Goal: Transaction & Acquisition: Purchase product/service

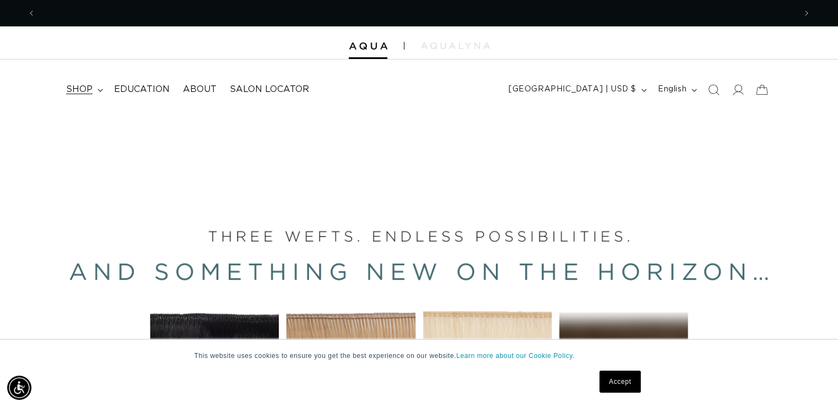
click at [100, 90] on icon at bounding box center [100, 90] width 6 height 3
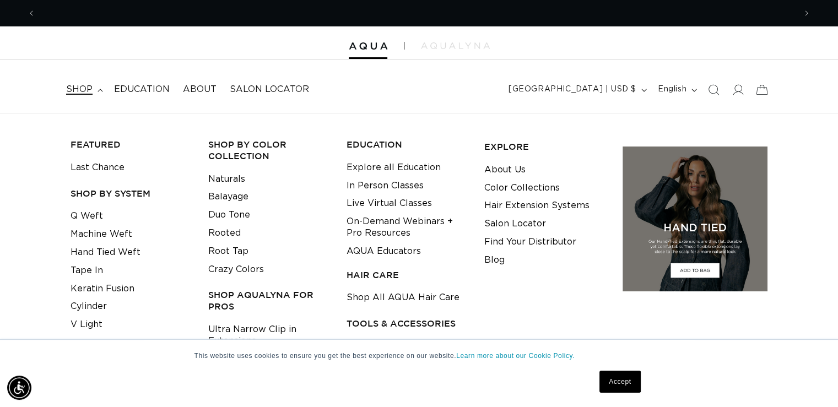
scroll to position [0, 1518]
click at [84, 215] on link "Q Weft" at bounding box center [86, 216] width 32 height 18
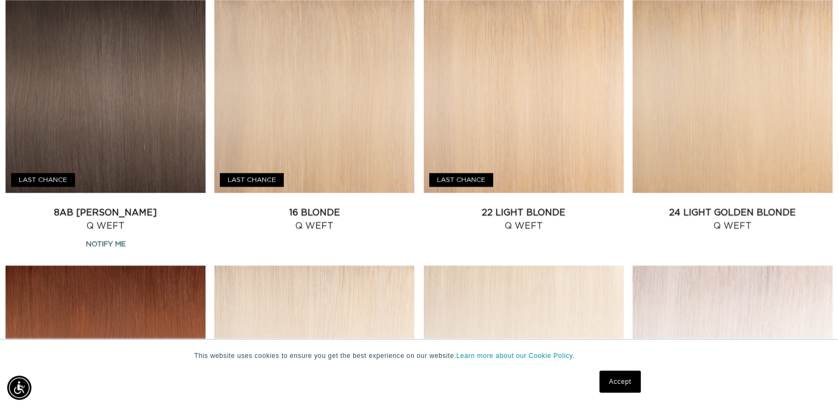
scroll to position [1046, 0]
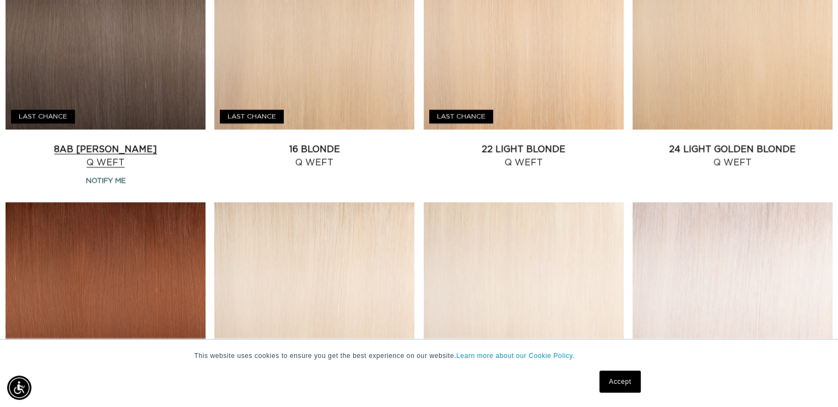
click at [120, 145] on link "8AB Ash Brown Q Weft" at bounding box center [106, 156] width 200 height 26
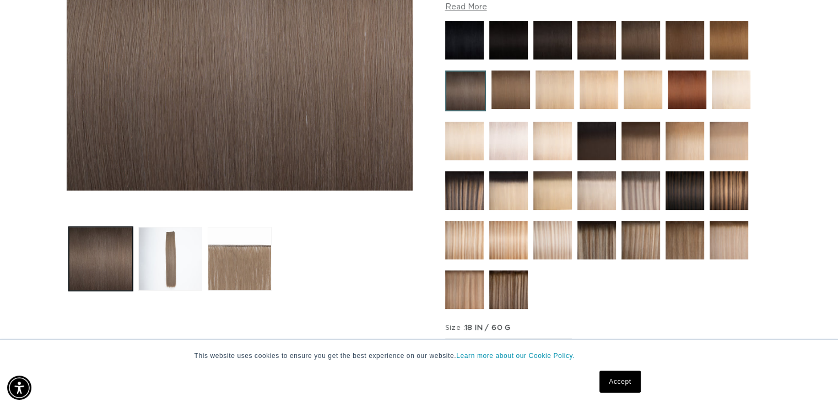
scroll to position [0, 759]
click at [643, 193] on img at bounding box center [640, 190] width 39 height 39
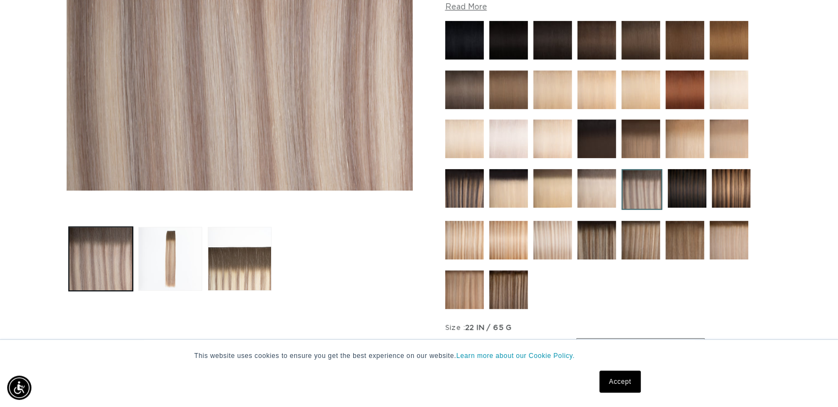
scroll to position [0, 759]
click at [724, 237] on img at bounding box center [728, 240] width 39 height 39
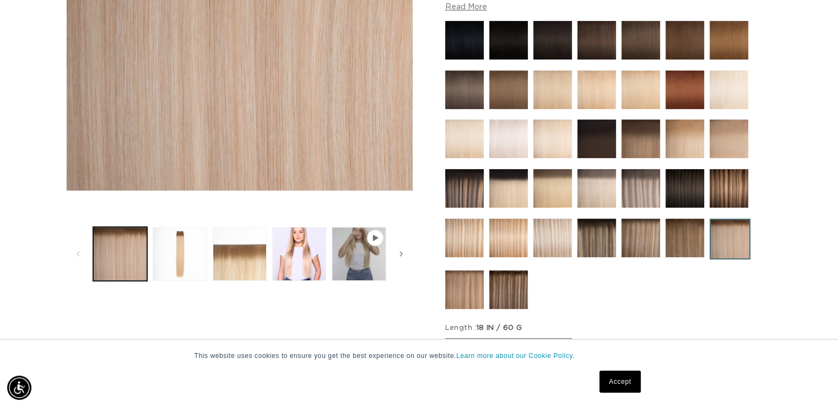
scroll to position [0, 759]
click at [276, 254] on button "Load image 4 in gallery view" at bounding box center [299, 254] width 54 height 54
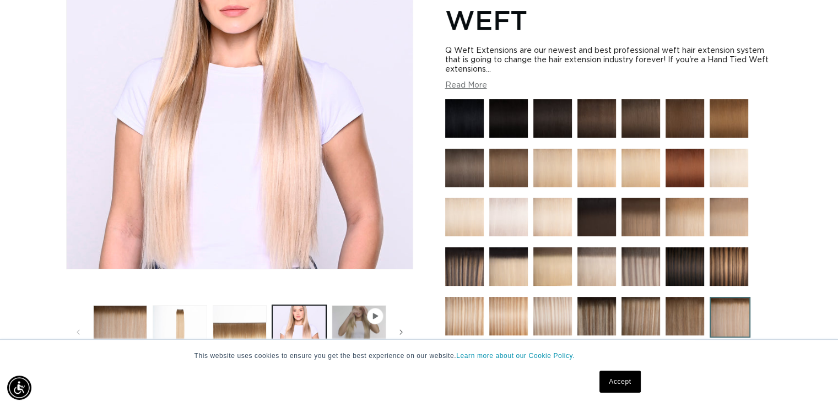
scroll to position [262, 0]
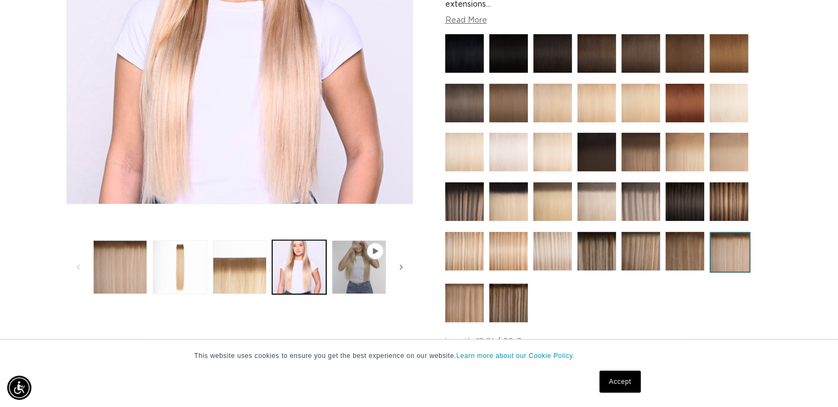
click at [567, 253] on img at bounding box center [552, 251] width 39 height 39
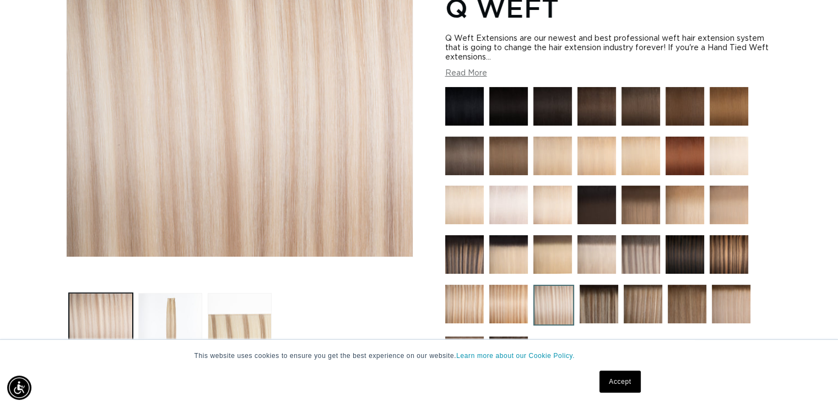
scroll to position [275, 0]
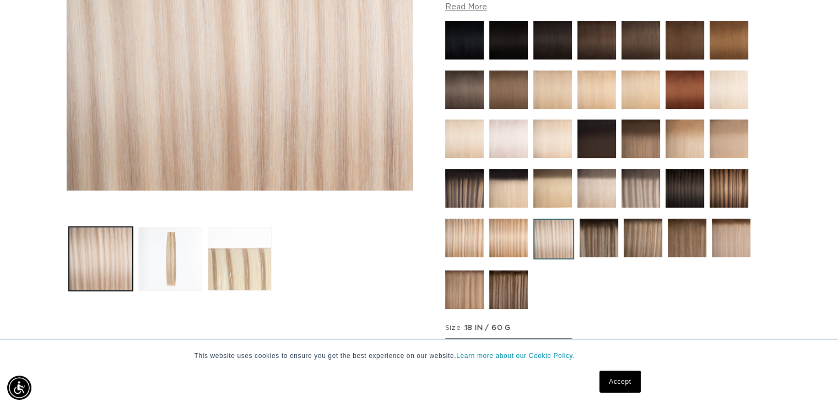
click at [638, 200] on img at bounding box center [640, 188] width 39 height 39
